Goal: Complete application form: Complete application form

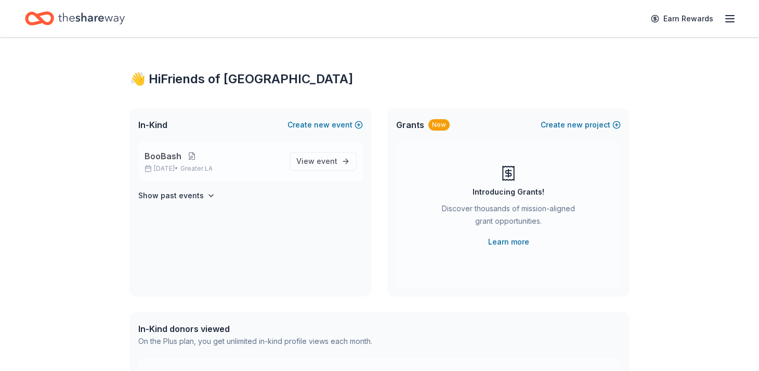
click at [197, 153] on button at bounding box center [191, 156] width 21 height 8
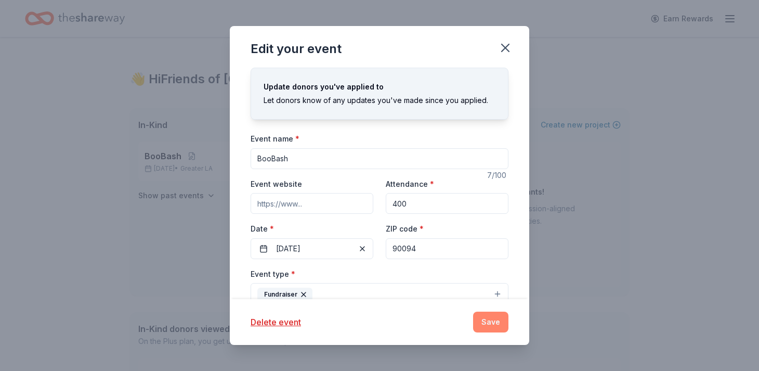
click at [505, 328] on button "Save" at bounding box center [490, 321] width 35 height 21
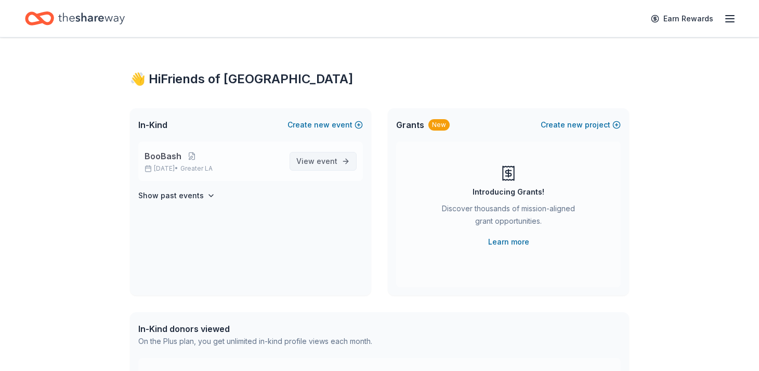
click at [306, 161] on span "View event" at bounding box center [316, 161] width 41 height 12
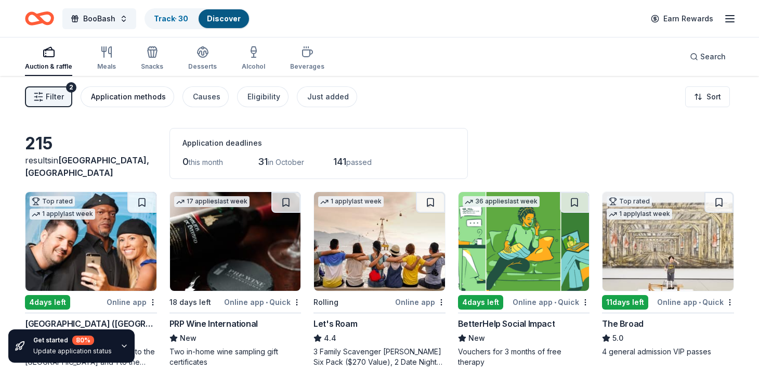
click at [148, 93] on div "Application methods" at bounding box center [128, 96] width 75 height 12
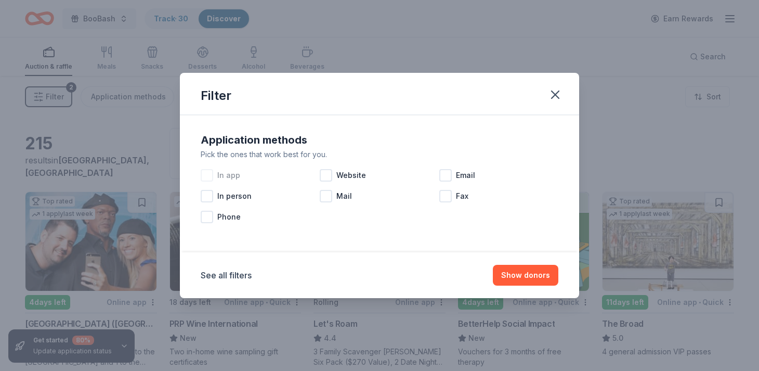
click at [207, 175] on div at bounding box center [207, 175] width 12 height 12
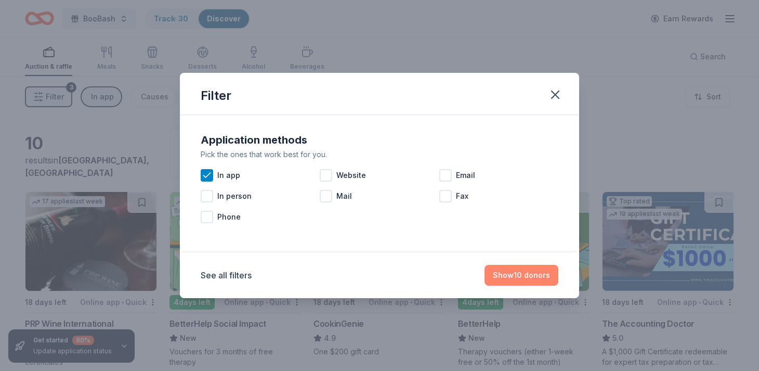
click at [514, 279] on button "Show 10 donors" at bounding box center [521, 274] width 74 height 21
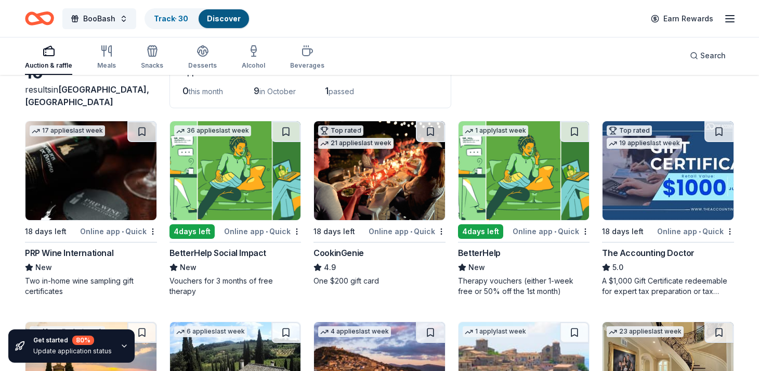
scroll to position [72, 0]
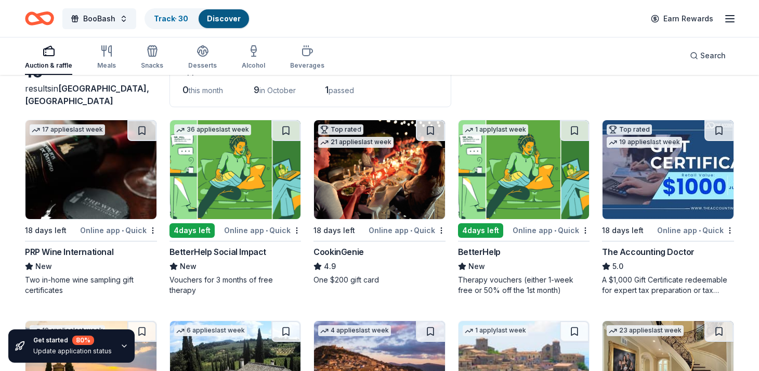
click at [95, 208] on img at bounding box center [90, 169] width 131 height 99
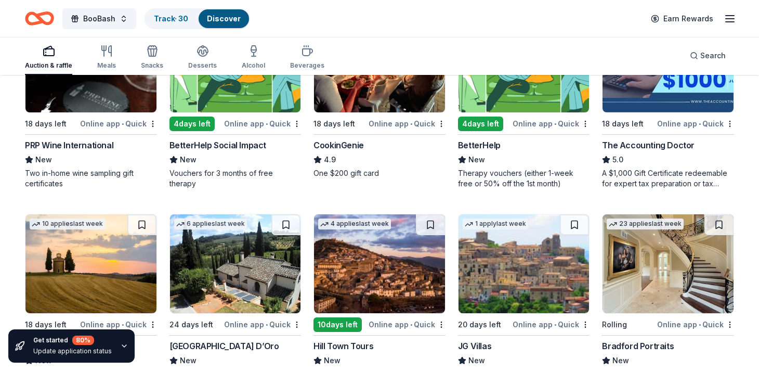
scroll to position [0, 0]
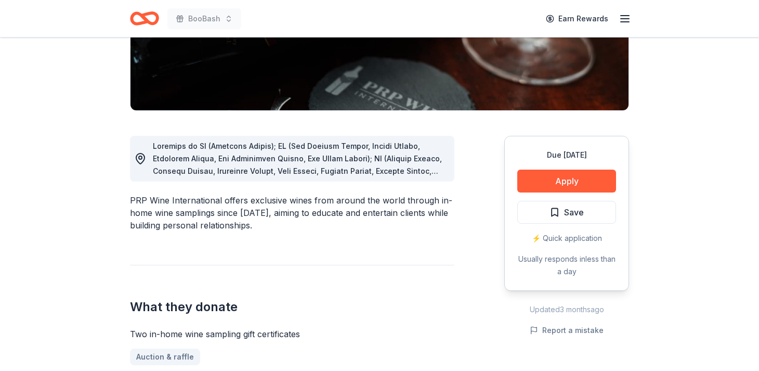
scroll to position [208, 0]
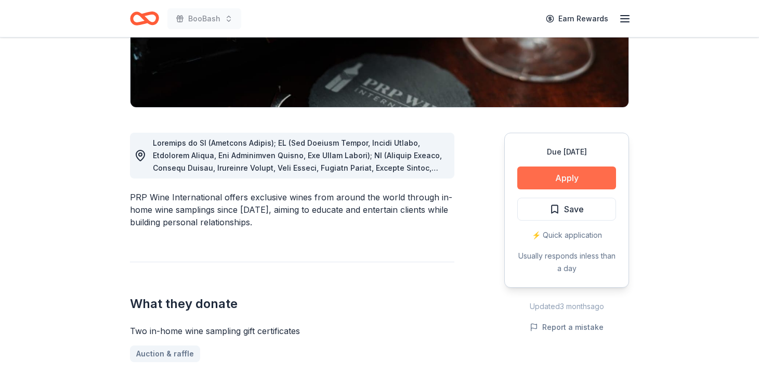
click at [553, 173] on button "Apply" at bounding box center [566, 177] width 99 height 23
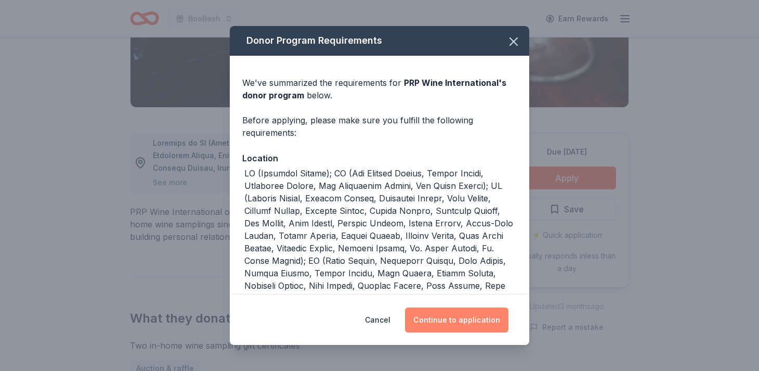
click at [454, 316] on button "Continue to application" at bounding box center [456, 319] width 103 height 25
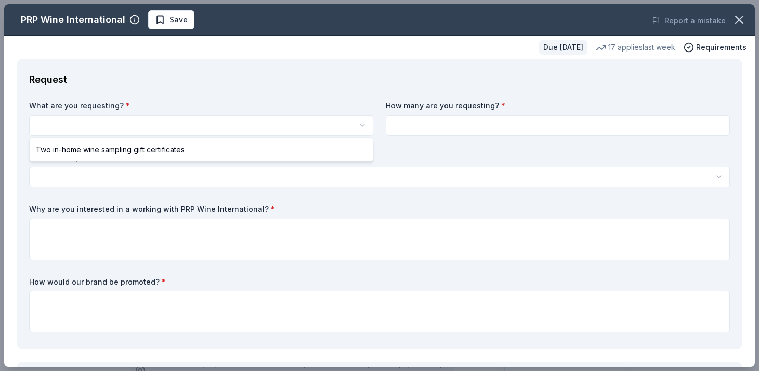
scroll to position [0, 0]
click at [191, 129] on html "BooBash Save Apply Due in 18 days Share PRP Wine International New • 2 reviews …" at bounding box center [379, 185] width 759 height 371
click at [169, 120] on html "BooBash Save Apply Due in 18 days Share PRP Wine International New • 2 reviews …" at bounding box center [379, 185] width 759 height 371
select select "Two in-home wine sampling gift certificates"
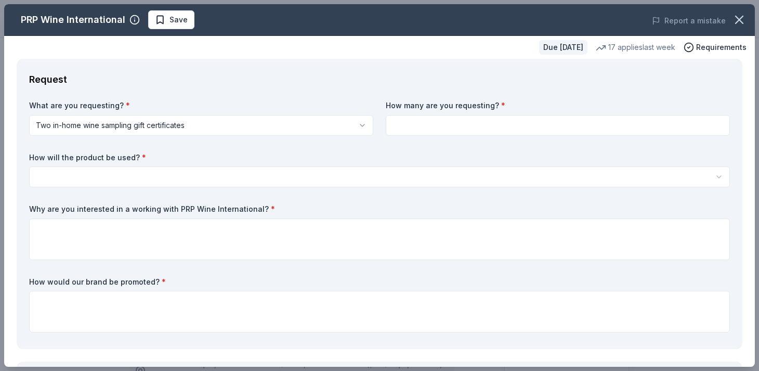
click at [443, 124] on input at bounding box center [558, 125] width 344 height 21
type input "1"
type input "2"
click at [226, 169] on html "BooBash Save Apply Due in 18 days Share PRP Wine International New • 2 reviews …" at bounding box center [379, 185] width 759 height 371
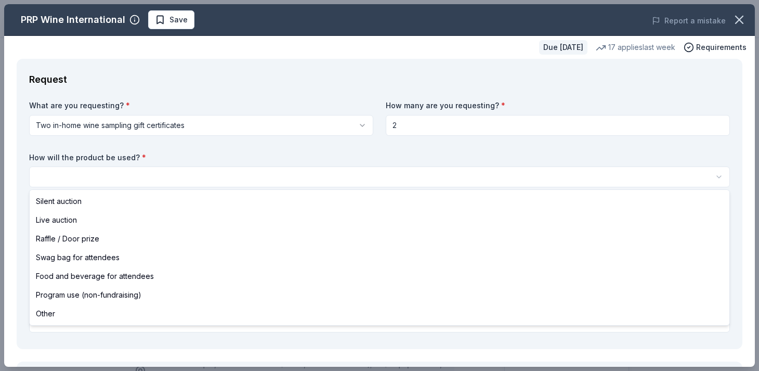
select select "silentAuction"
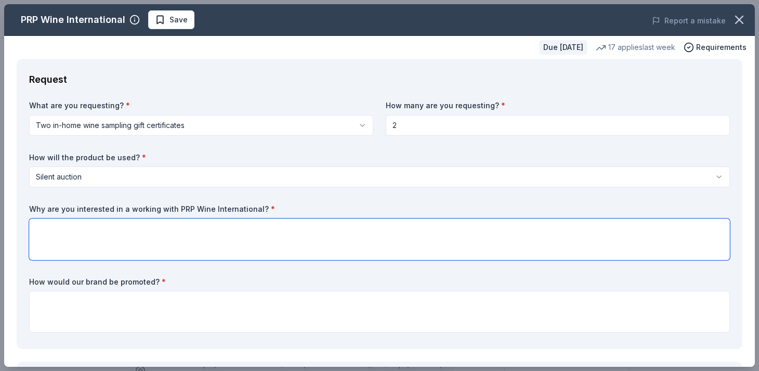
click at [132, 228] on textarea at bounding box center [379, 239] width 700 height 42
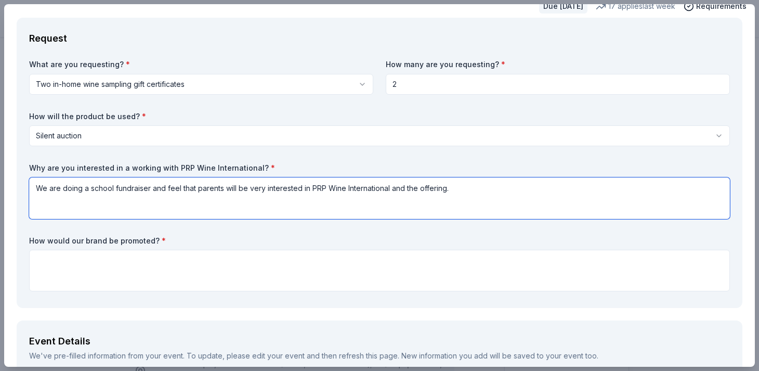
scroll to position [48, 0]
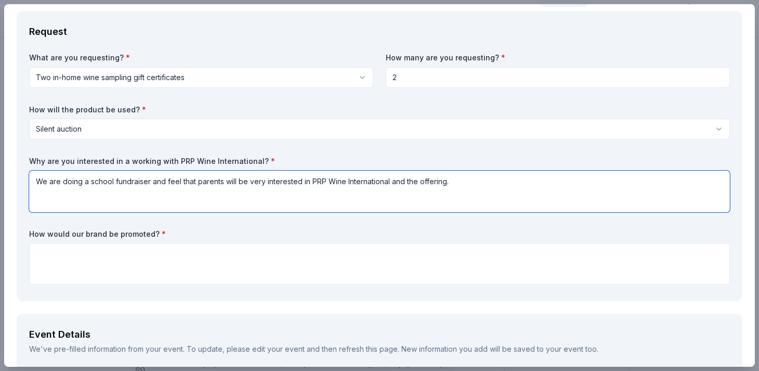
type textarea "We are doing a school fundraiser and feel that parents will be very interested …"
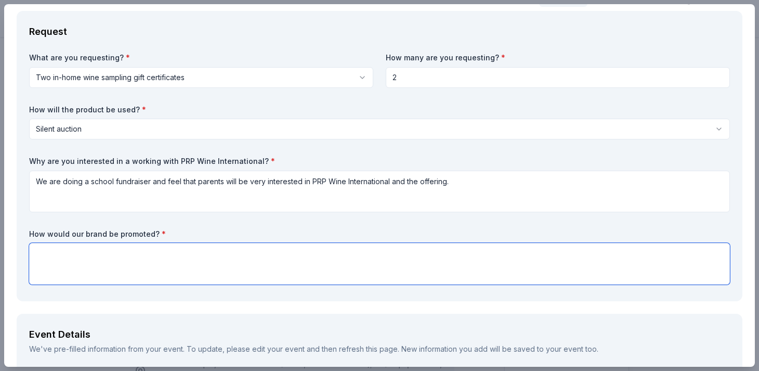
click at [76, 256] on textarea at bounding box center [379, 264] width 700 height 42
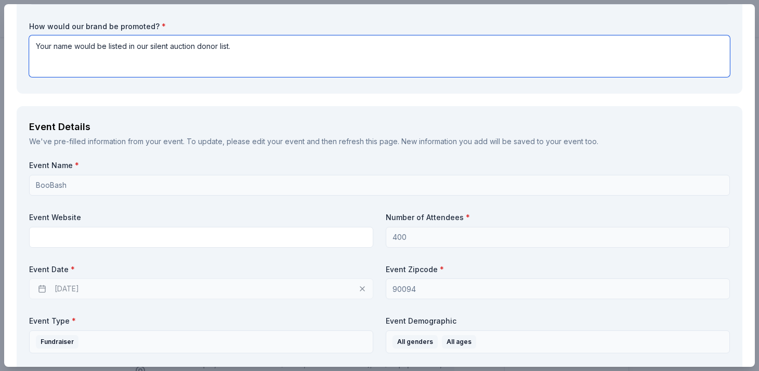
scroll to position [0, 0]
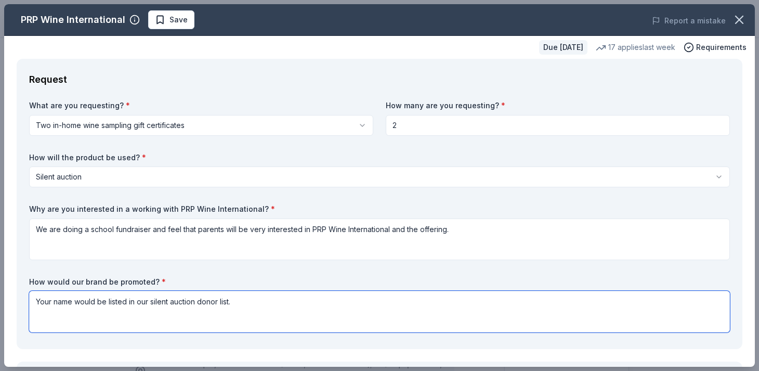
type textarea "Your name would be listed in our silent auction donor list."
